Goal: Task Accomplishment & Management: Complete application form

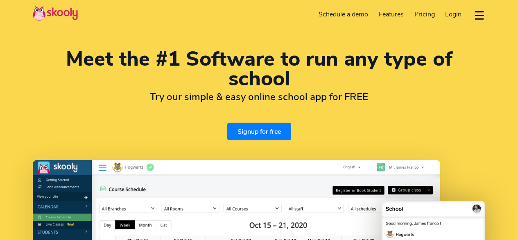
select select "en"
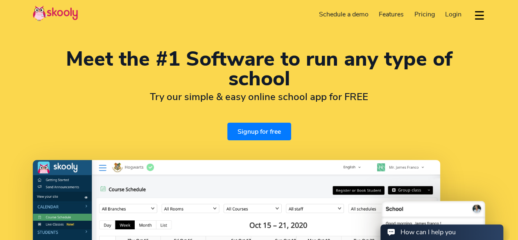
select select "244"
select select "[GEOGRAPHIC_DATA]"
select select "[GEOGRAPHIC_DATA]/[GEOGRAPHIC_DATA]"
click at [477, 11] on button "dropdown menu" at bounding box center [480, 15] width 12 height 19
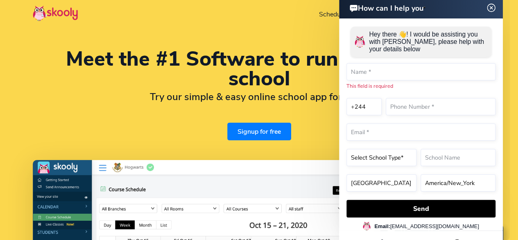
click at [491, 6] on img at bounding box center [492, 8] width 16 height 10
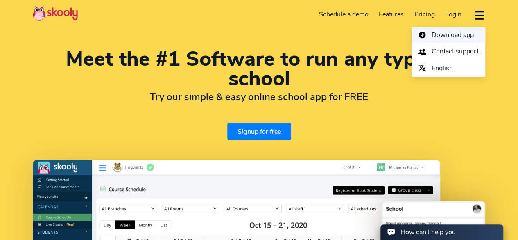
click at [453, 34] on span "Download app" at bounding box center [453, 35] width 42 height 12
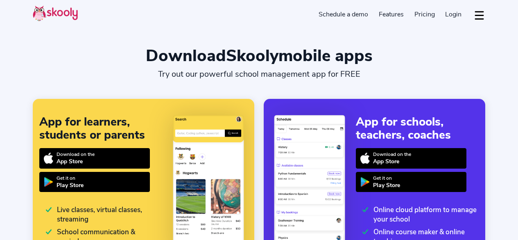
select select "en"
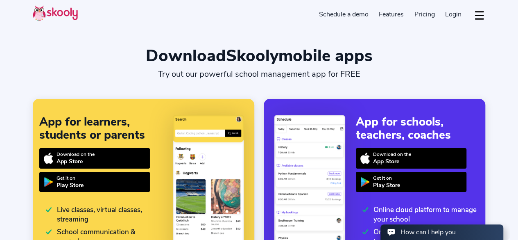
select select "244"
select select "[GEOGRAPHIC_DATA]"
select select "[GEOGRAPHIC_DATA]/[GEOGRAPHIC_DATA]"
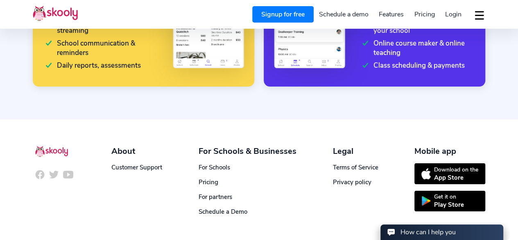
scroll to position [220, 0]
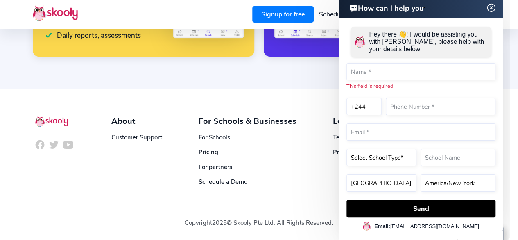
click at [487, 8] on img at bounding box center [492, 8] width 16 height 10
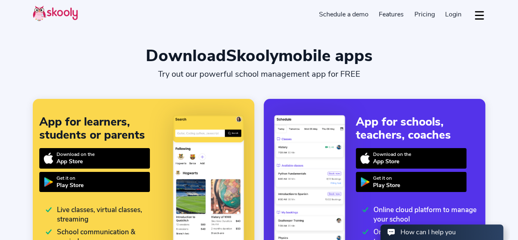
scroll to position [0, 0]
click at [59, 14] on img at bounding box center [55, 13] width 45 height 16
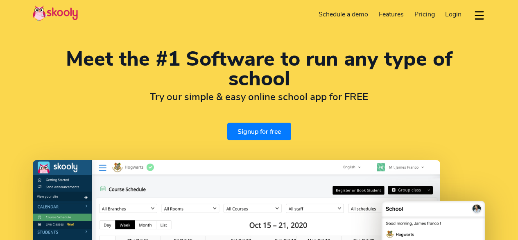
select select "en"
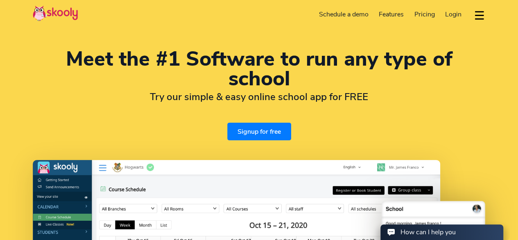
select select "244"
select select "[GEOGRAPHIC_DATA]"
select select "[GEOGRAPHIC_DATA]/[GEOGRAPHIC_DATA]"
click at [247, 129] on link "Signup for free" at bounding box center [259, 131] width 64 height 18
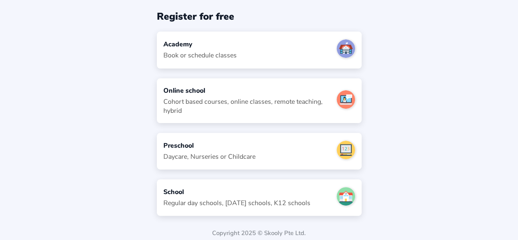
scroll to position [31, 0]
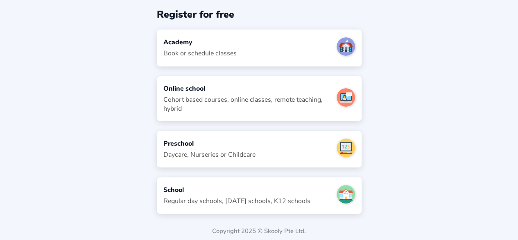
click at [170, 139] on div "Preschool" at bounding box center [209, 143] width 92 height 9
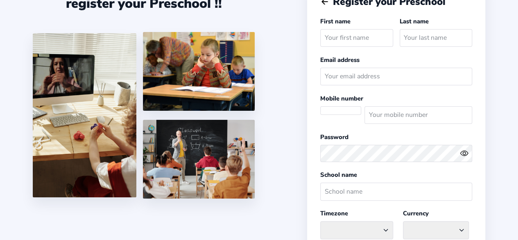
select select
select select "[GEOGRAPHIC_DATA]/[GEOGRAPHIC_DATA]"
select select "AOA Kz"
select select "AO"
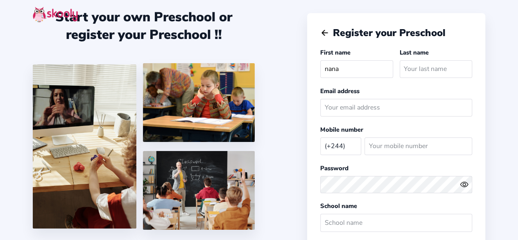
type input "nana"
type input "Osei"
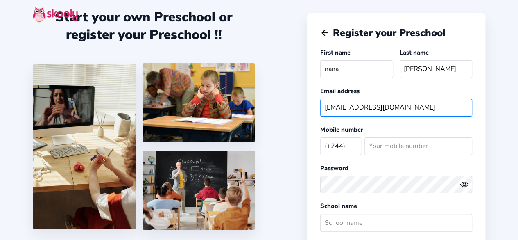
type input "nanasei813@gmail.com"
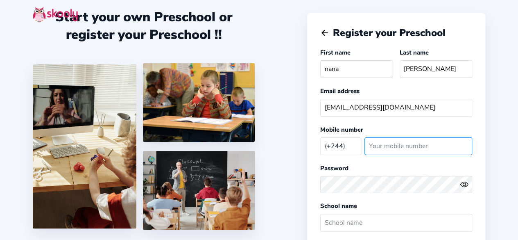
click at [385, 145] on input "number" at bounding box center [419, 146] width 108 height 18
type input "243180503"
select select "GH"
select select "Africa/Accra"
select select "GHS GH₵"
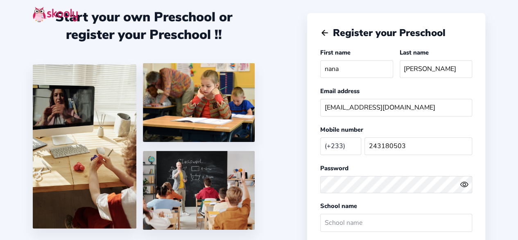
click at [460, 180] on button at bounding box center [466, 184] width 12 height 9
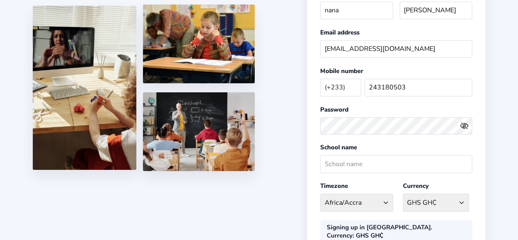
scroll to position [77, 0]
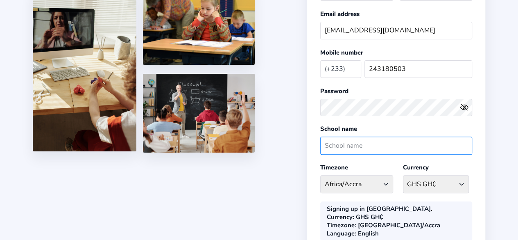
click at [337, 140] on input "text" at bounding box center [396, 145] width 152 height 18
type input "Edem Court International School"
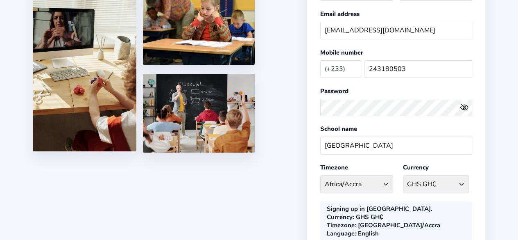
click at [312, 169] on div "Register your Preschool First name nana Last name Osei Email address nanasei813…" at bounding box center [396, 129] width 178 height 387
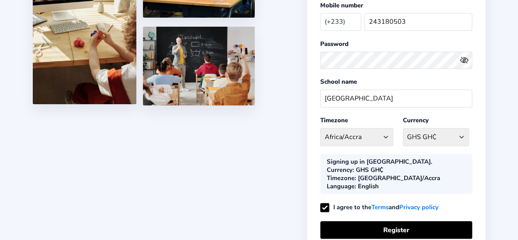
scroll to position [125, 0]
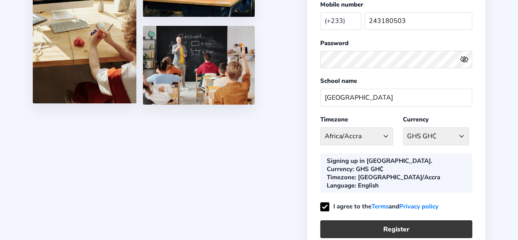
click at [386, 220] on button "Register" at bounding box center [396, 229] width 152 height 18
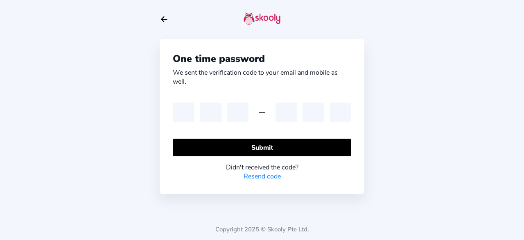
type input "9"
type input "1"
type input "9"
type input "2"
type input "3"
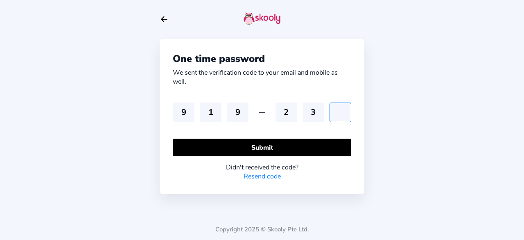
type input "3"
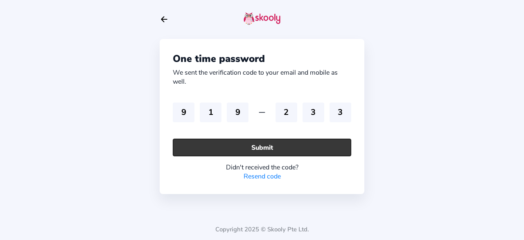
click at [322, 142] on button "Submit" at bounding box center [262, 147] width 179 height 18
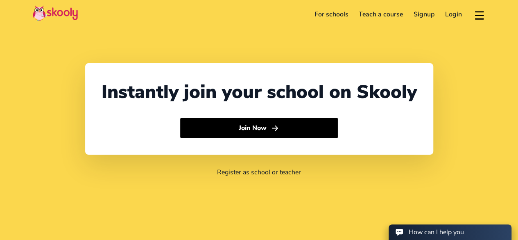
select select "244"
select select "[GEOGRAPHIC_DATA]"
select select "[GEOGRAPHIC_DATA]/[GEOGRAPHIC_DATA]"
click at [331, 12] on link "For schools" at bounding box center [331, 14] width 45 height 13
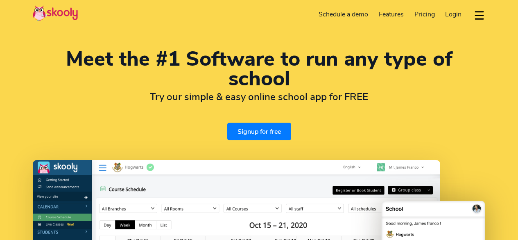
select select "en"
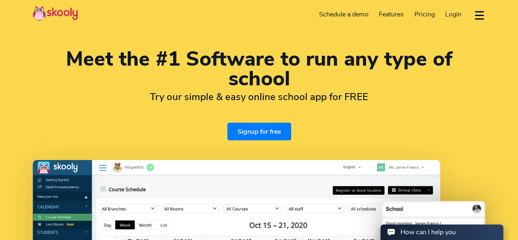
select select "244"
select select "[GEOGRAPHIC_DATA]"
select select "[GEOGRAPHIC_DATA]/[GEOGRAPHIC_DATA]"
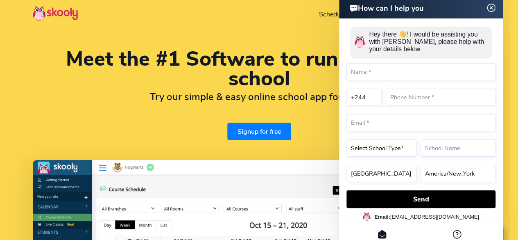
click at [421, 9] on h2 "How can I help you" at bounding box center [385, 7] width 76 height 11
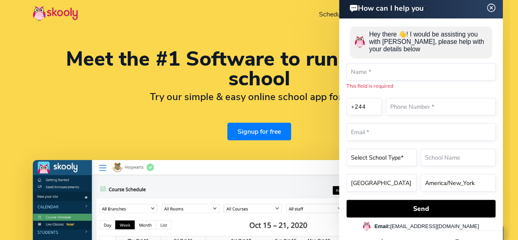
click at [490, 7] on img at bounding box center [492, 8] width 16 height 10
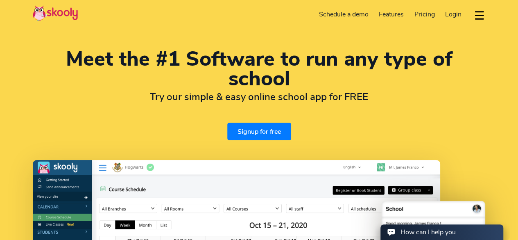
click at [419, 11] on span "Pricing" at bounding box center [425, 14] width 20 height 9
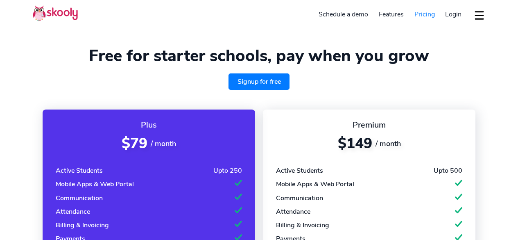
select select "en"
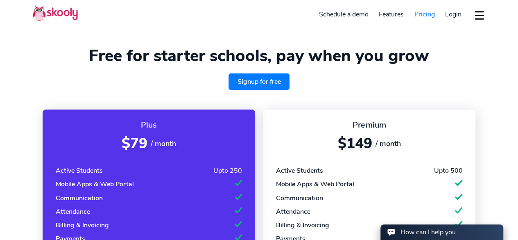
select select "244"
select select "[GEOGRAPHIC_DATA]"
select select "[GEOGRAPHIC_DATA]/[GEOGRAPHIC_DATA]"
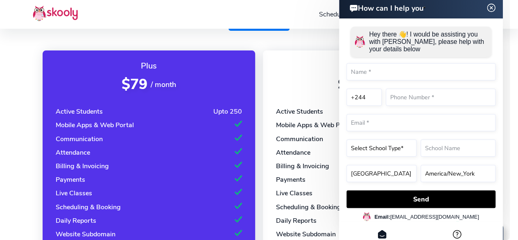
scroll to position [59, 0]
click at [492, 7] on img at bounding box center [492, 8] width 16 height 10
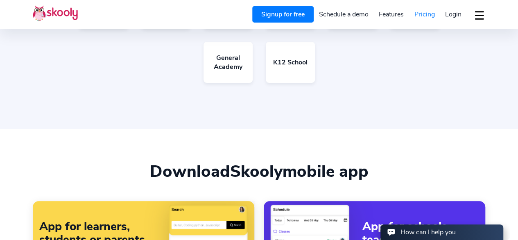
scroll to position [606, 0]
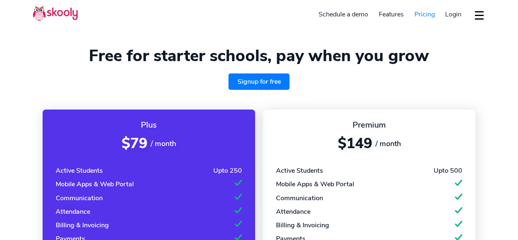
select select "en"
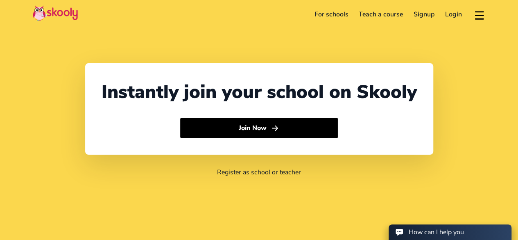
select select "244"
select select "[GEOGRAPHIC_DATA]"
select select "[GEOGRAPHIC_DATA]/[GEOGRAPHIC_DATA]"
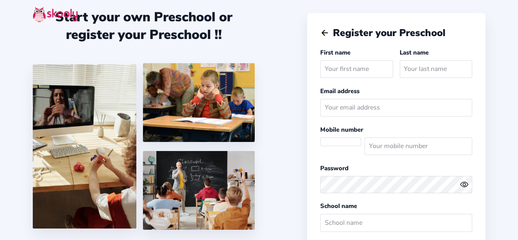
select select
select select "Africa/Luanda"
select select "AOA Kz"
select select "AO"
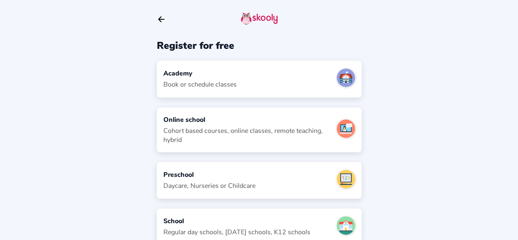
scroll to position [31, 0]
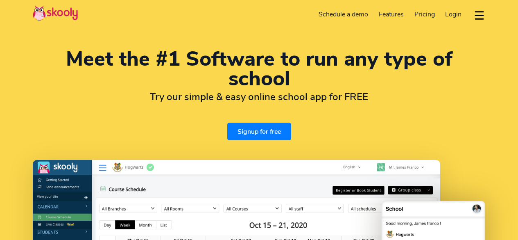
select select "en"
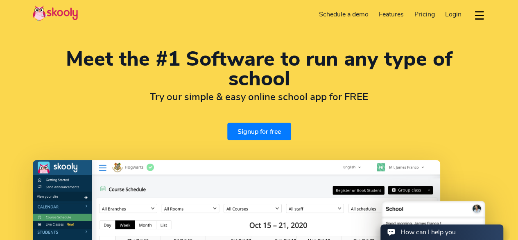
select select "244"
select select "Angola"
select select "Africa/Luanda"
click at [252, 125] on link "Signup for free" at bounding box center [259, 131] width 64 height 18
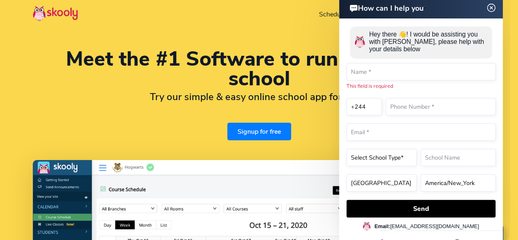
click at [214, 98] on h2 "Try our simple & easy online school app for FREE" at bounding box center [259, 97] width 453 height 12
click at [491, 7] on img at bounding box center [492, 8] width 16 height 10
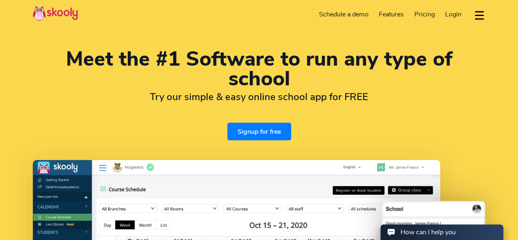
click at [456, 14] on span "Login" at bounding box center [453, 14] width 16 height 9
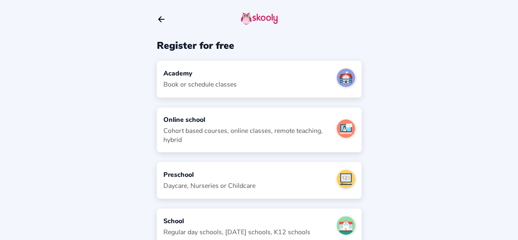
click at [207, 80] on div "Book or schedule classes" at bounding box center [199, 84] width 73 height 9
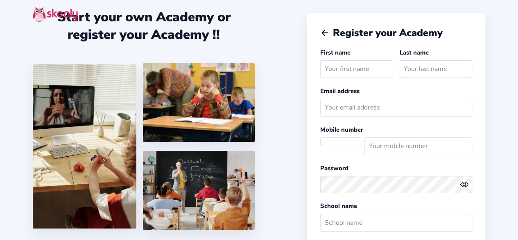
select select
select select "Africa/Luanda"
select select "AOA Kz"
select select "AO"
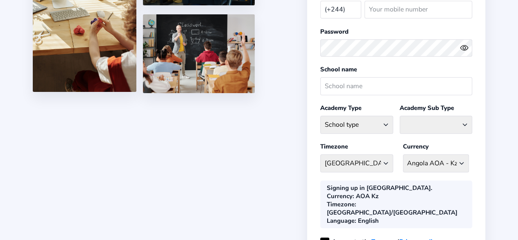
scroll to position [205, 0]
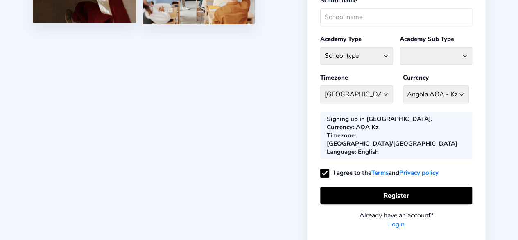
drag, startPoint x: 406, startPoint y: 163, endPoint x: 360, endPoint y: -36, distance: 204.3
click at [360, 0] on html "Start your own Academy or register your Academy !! Register your Academy First …" at bounding box center [259, 32] width 518 height 475
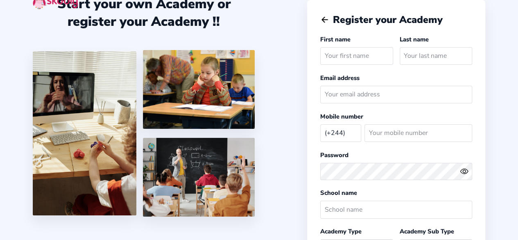
scroll to position [0, 0]
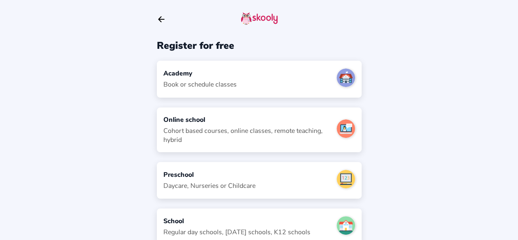
click at [161, 18] on icon "Arrow Back" at bounding box center [161, 19] width 9 height 9
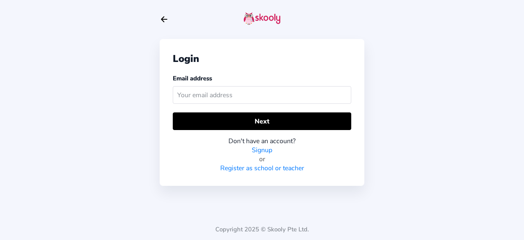
click at [261, 96] on input "text" at bounding box center [262, 95] width 179 height 18
click at [190, 95] on input "text" at bounding box center [262, 95] width 179 height 18
type input "[EMAIL_ADDRESS][DOMAIN_NAME]"
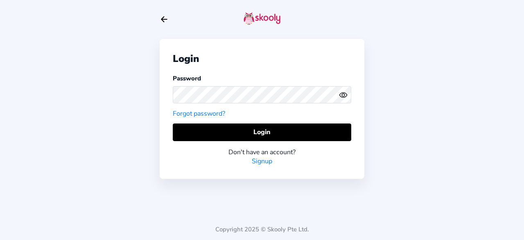
click at [223, 119] on div "Login Password Forgot password? Login Don't have an account? Signup" at bounding box center [262, 109] width 205 height 140
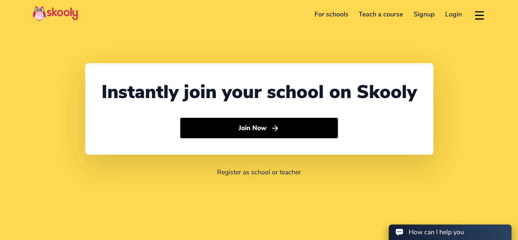
select select "244"
select select "[GEOGRAPHIC_DATA]"
select select "[GEOGRAPHIC_DATA]/[GEOGRAPHIC_DATA]"
